Goal: Information Seeking & Learning: Learn about a topic

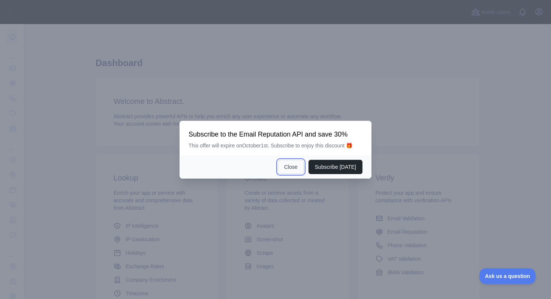
click at [296, 170] on button "Close" at bounding box center [291, 167] width 26 height 14
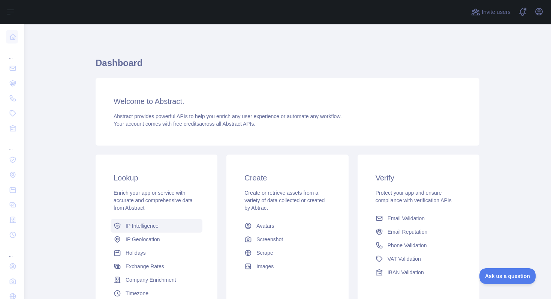
click at [148, 225] on span "IP Intelligence" at bounding box center [142, 225] width 33 height 7
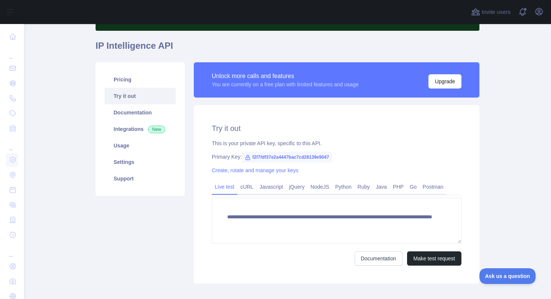
scroll to position [92, 0]
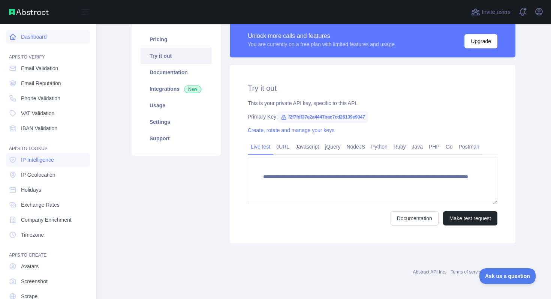
click at [15, 34] on icon at bounding box center [12, 36] width 7 height 7
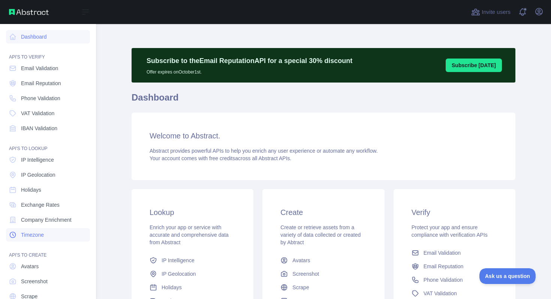
scroll to position [31, 0]
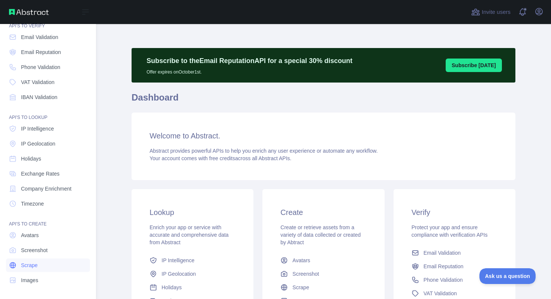
click at [37, 268] on span "Scrape" at bounding box center [29, 264] width 16 height 7
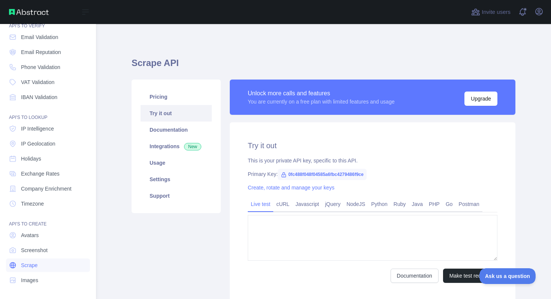
type textarea "**********"
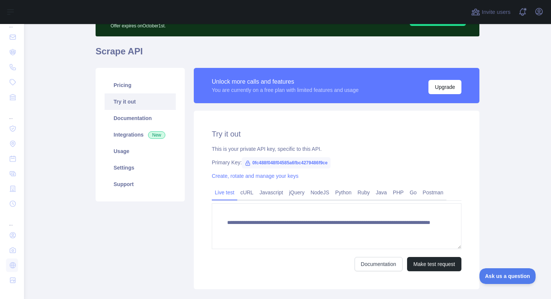
scroll to position [46, 0]
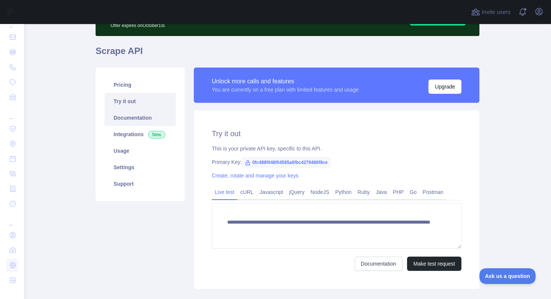
click at [145, 116] on link "Documentation" at bounding box center [140, 117] width 71 height 16
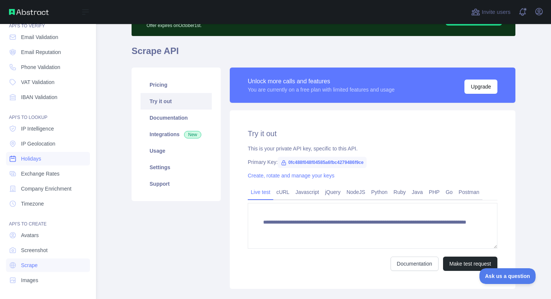
click at [28, 159] on span "Holidays" at bounding box center [31, 158] width 20 height 7
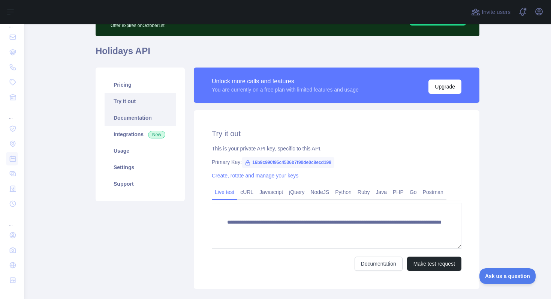
click at [136, 122] on link "Documentation" at bounding box center [140, 117] width 71 height 16
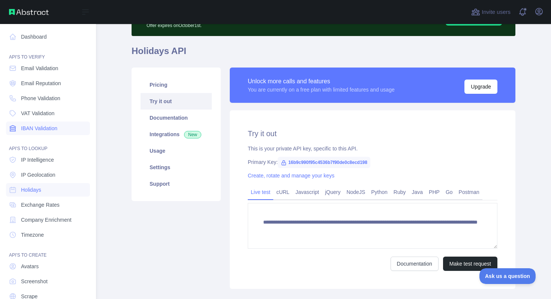
click at [39, 125] on span "IBAN Validation" at bounding box center [39, 127] width 36 height 7
click at [21, 114] on span "VAT Validation" at bounding box center [37, 112] width 33 height 7
